Goal: Information Seeking & Learning: Learn about a topic

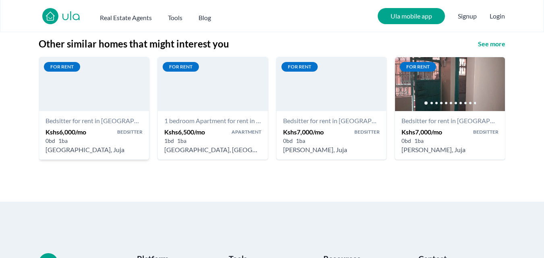
scroll to position [967, 0]
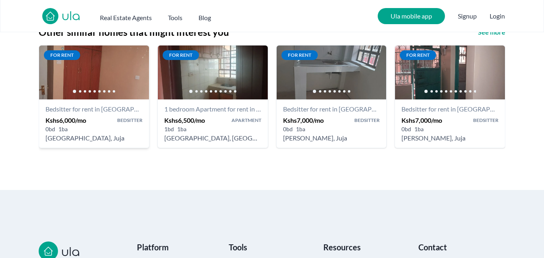
click at [81, 122] on h5 "Kshs 6,000 /mo" at bounding box center [66, 121] width 41 height 10
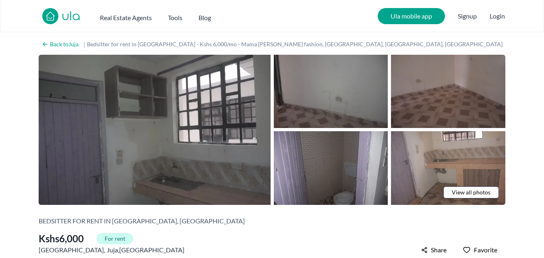
click at [459, 192] on span "View all photos" at bounding box center [471, 192] width 39 height 8
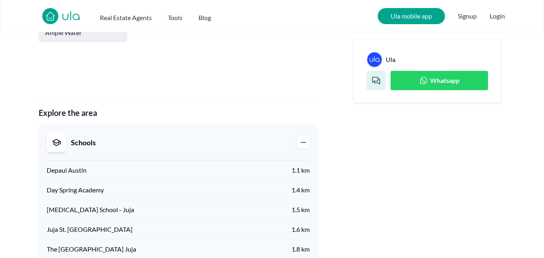
scroll to position [604, 0]
